Goal: Find specific page/section: Find specific page/section

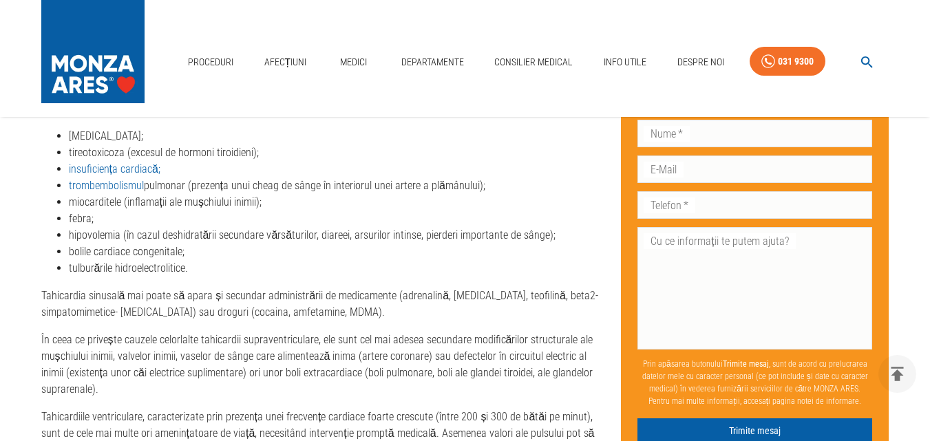
scroll to position [2176, 0]
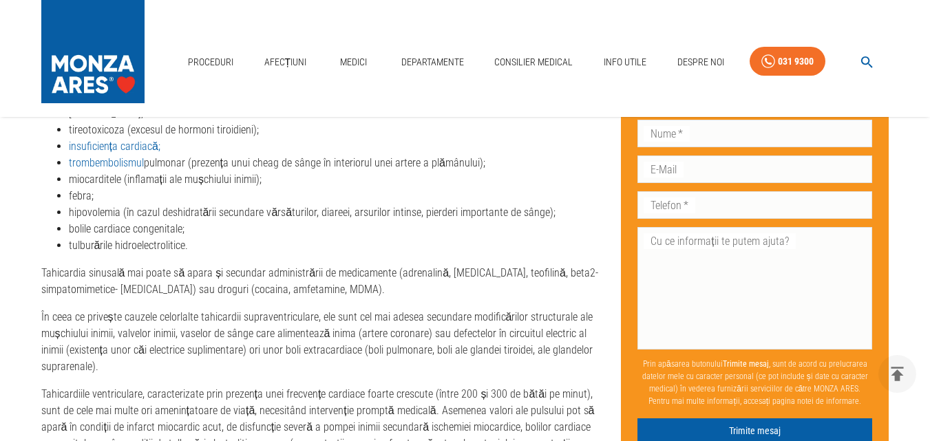
click at [69, 228] on li "bolile cardiace congenitale;" at bounding box center [334, 229] width 531 height 17
drag, startPoint x: 68, startPoint y: 226, endPoint x: 184, endPoint y: 233, distance: 115.9
click at [184, 233] on li "bolile cardiace congenitale;" at bounding box center [334, 229] width 531 height 17
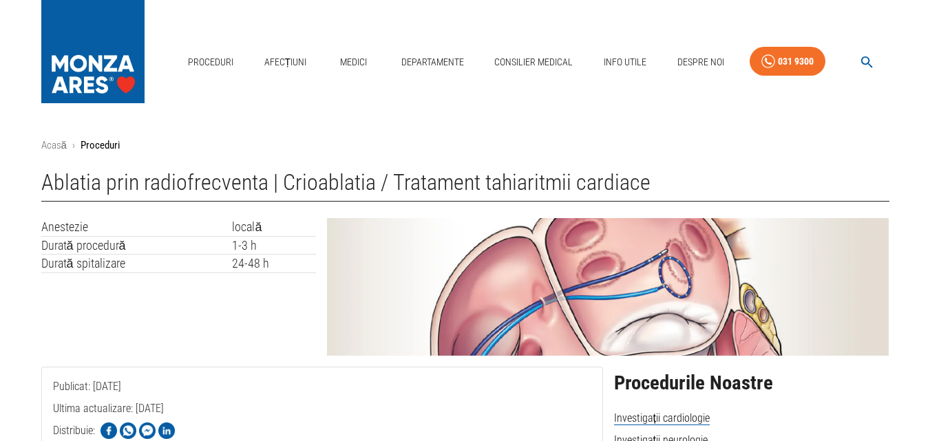
drag, startPoint x: 940, startPoint y: 43, endPoint x: 940, endPoint y: -17, distance: 59.2
click at [68, 63] on img at bounding box center [92, 48] width 103 height 96
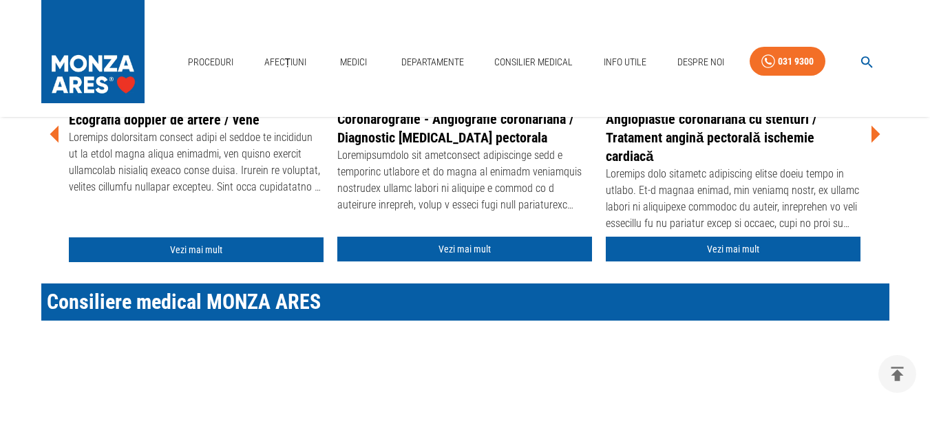
scroll to position [253, 0]
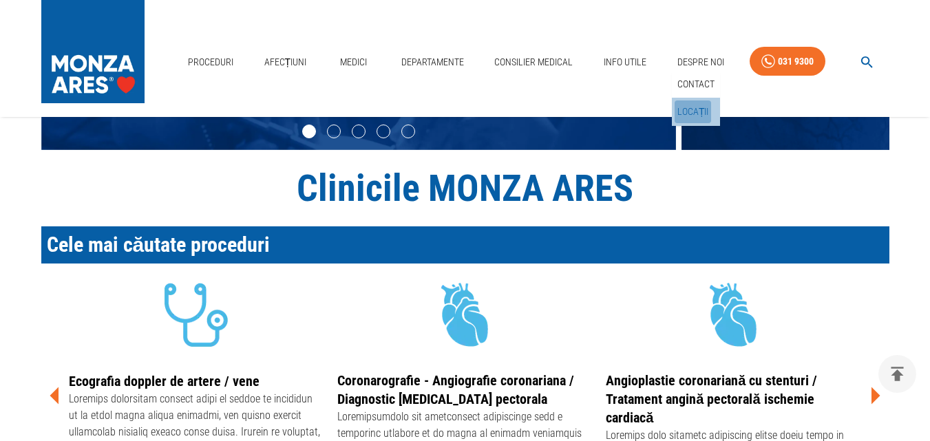
click at [692, 109] on link "Locații" at bounding box center [693, 112] width 37 height 23
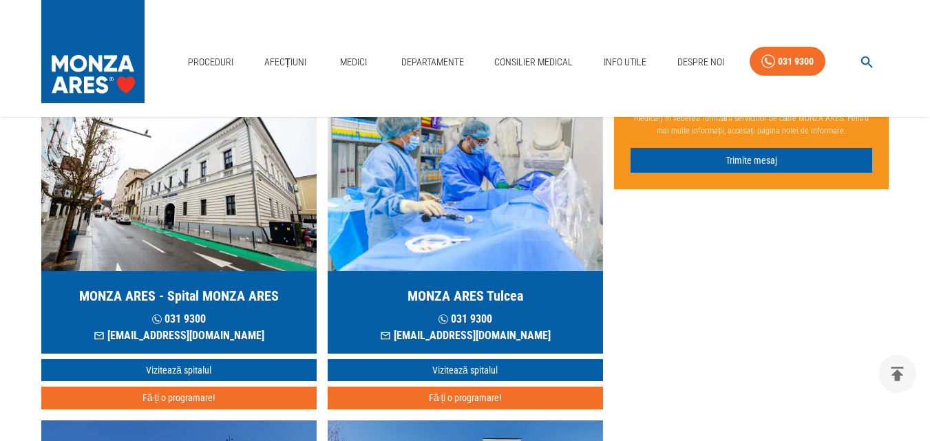
scroll to position [428, 0]
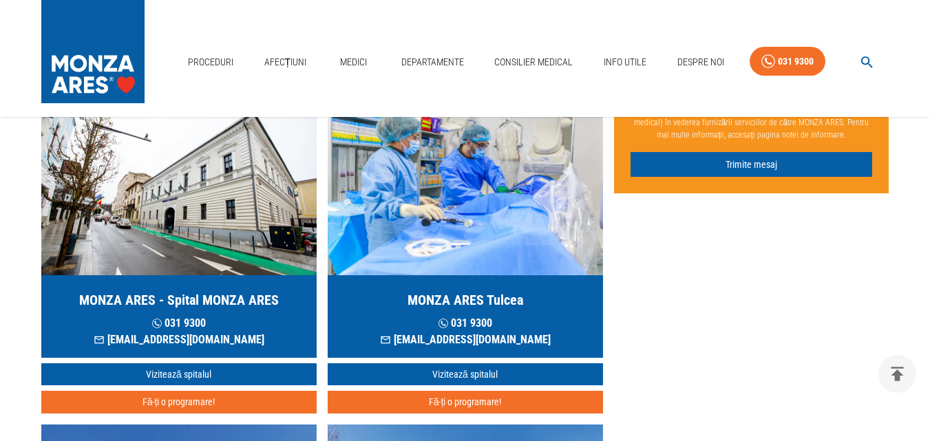
drag, startPoint x: 189, startPoint y: 222, endPoint x: 189, endPoint y: 232, distance: 9.6
click at [189, 224] on img "button" at bounding box center [178, 192] width 275 height 165
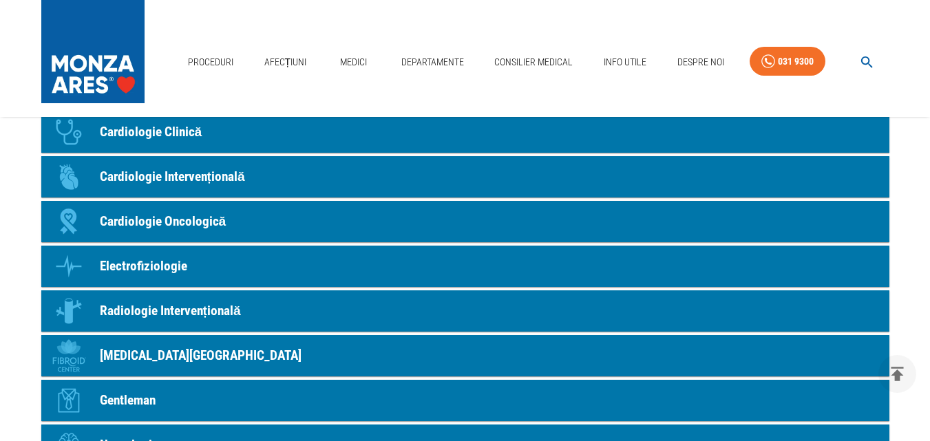
scroll to position [1106, 0]
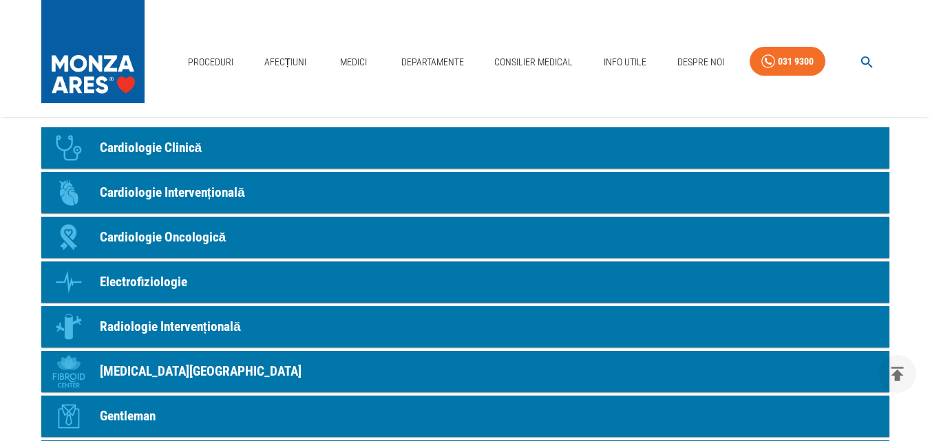
drag, startPoint x: 164, startPoint y: 189, endPoint x: 176, endPoint y: 193, distance: 13.1
click at [164, 191] on p "Cardiologie Intervențională" at bounding box center [172, 193] width 145 height 20
